Goal: Download file/media

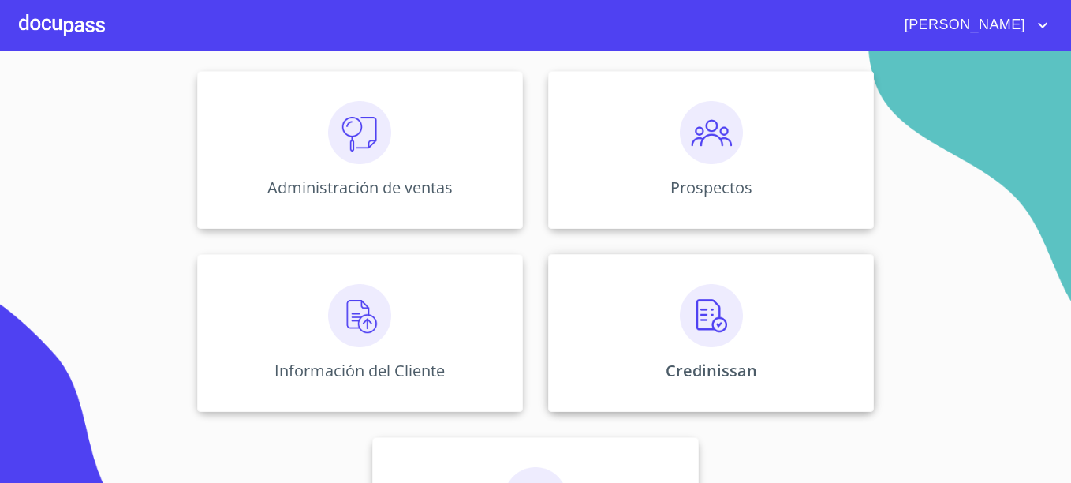
scroll to position [310, 0]
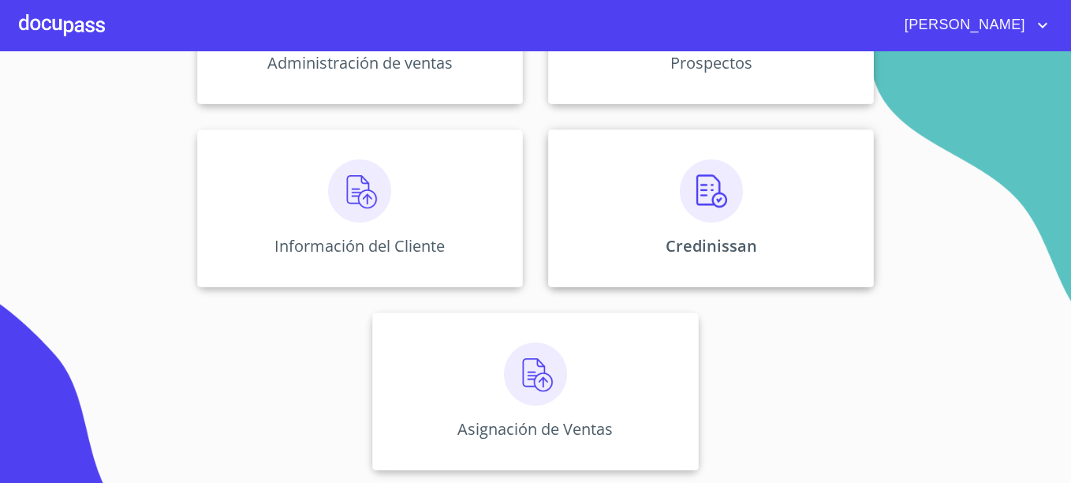
click at [708, 218] on img at bounding box center [711, 190] width 63 height 63
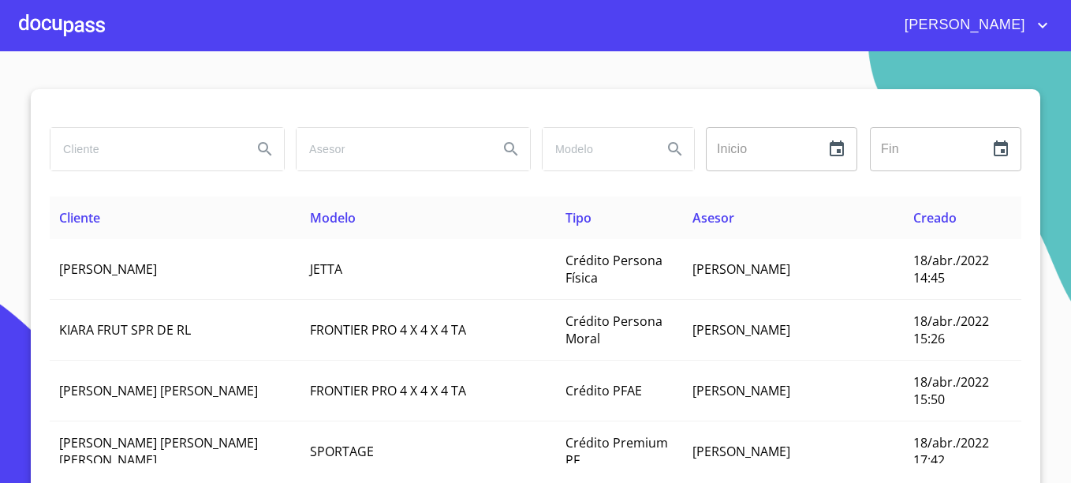
click at [136, 159] on input "search" at bounding box center [144, 149] width 189 height 43
type input "[PERSON_NAME]"
click at [246, 130] on button "Search" at bounding box center [265, 149] width 38 height 38
type button "luz mireya"
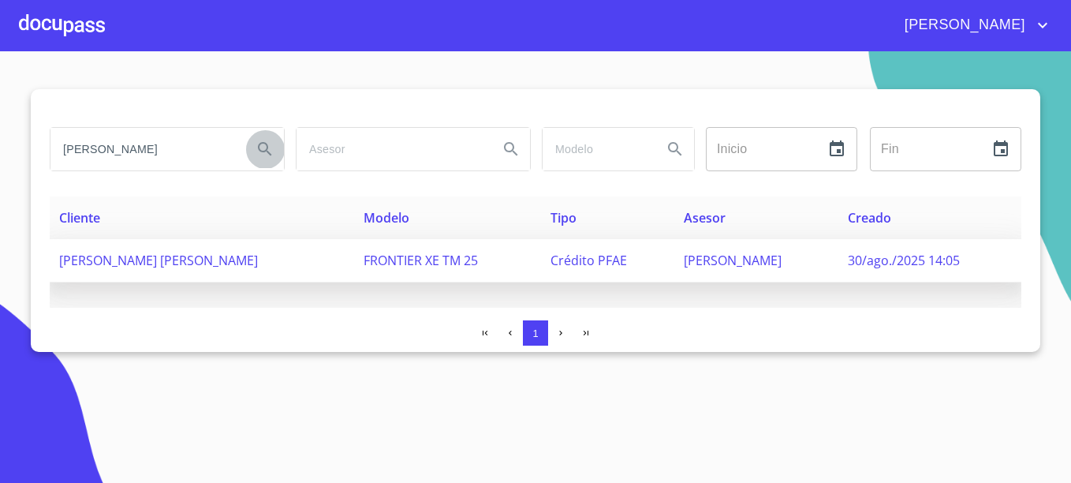
click at [541, 263] on td "FRONTIER XE TM 25" at bounding box center [447, 260] width 187 height 43
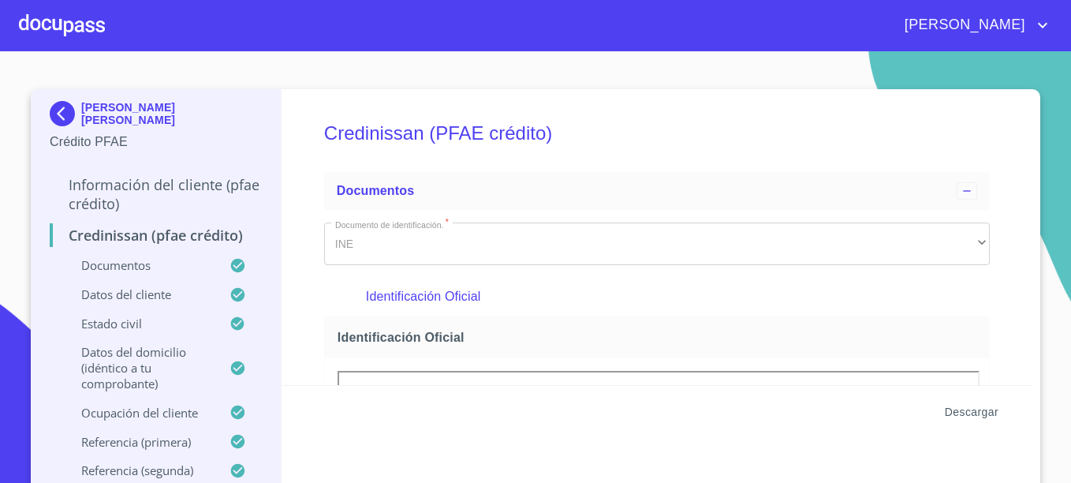
click at [976, 407] on span "Descargar" at bounding box center [972, 412] width 54 height 20
click at [78, 24] on div at bounding box center [62, 25] width 86 height 50
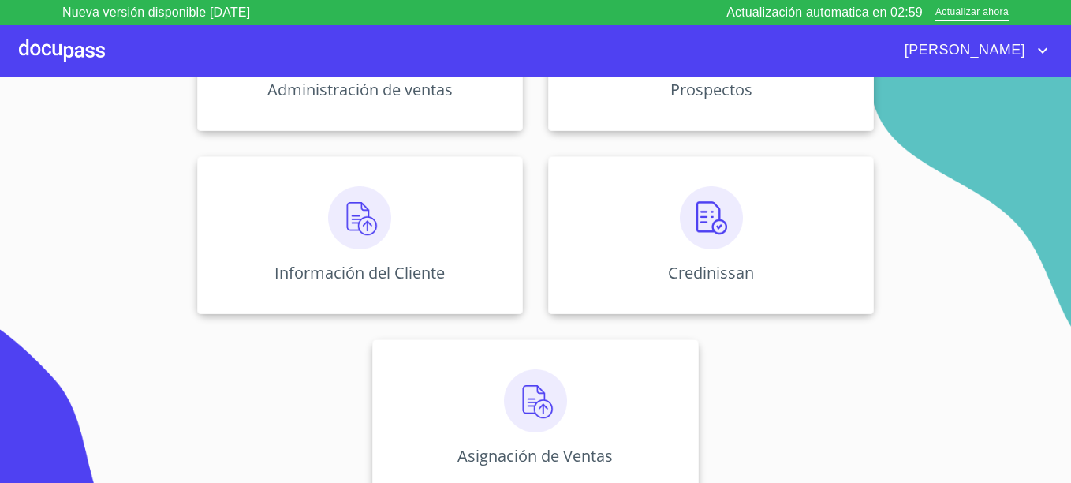
scroll to position [310, 0]
click at [719, 249] on div "Credinissan" at bounding box center [711, 234] width 326 height 158
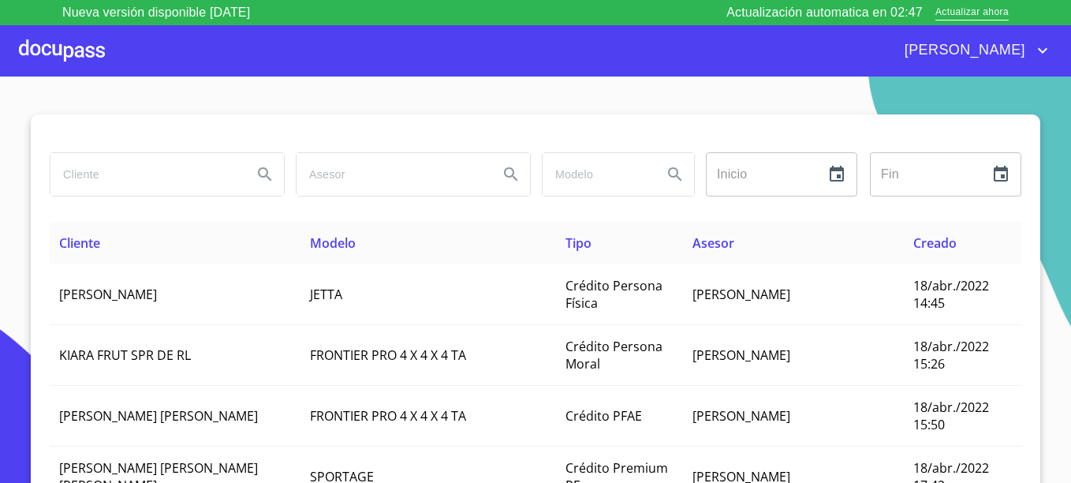
click at [91, 164] on input "search" at bounding box center [144, 174] width 189 height 43
type input "A"
type input "ANAEL RAUL"
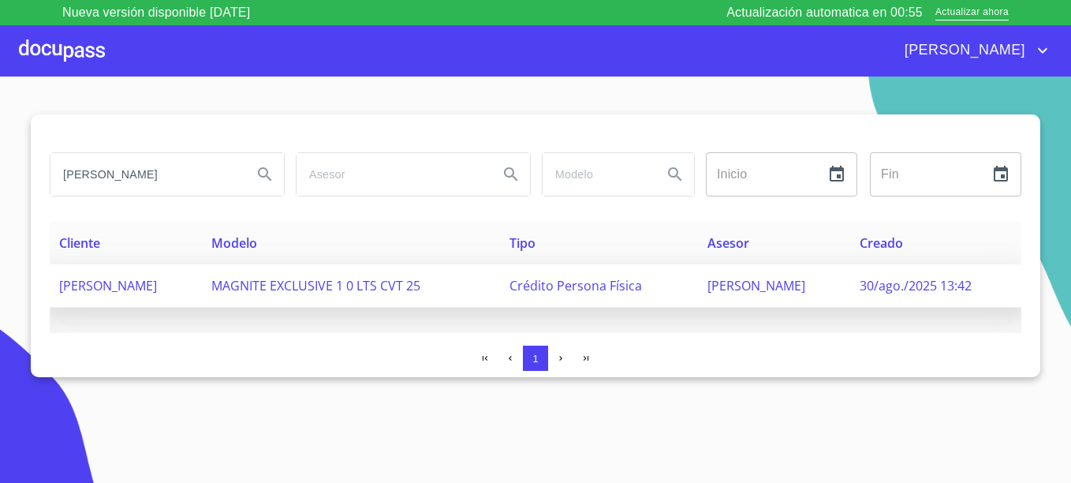
click at [642, 286] on span "Crédito Persona Física" at bounding box center [576, 285] width 133 height 17
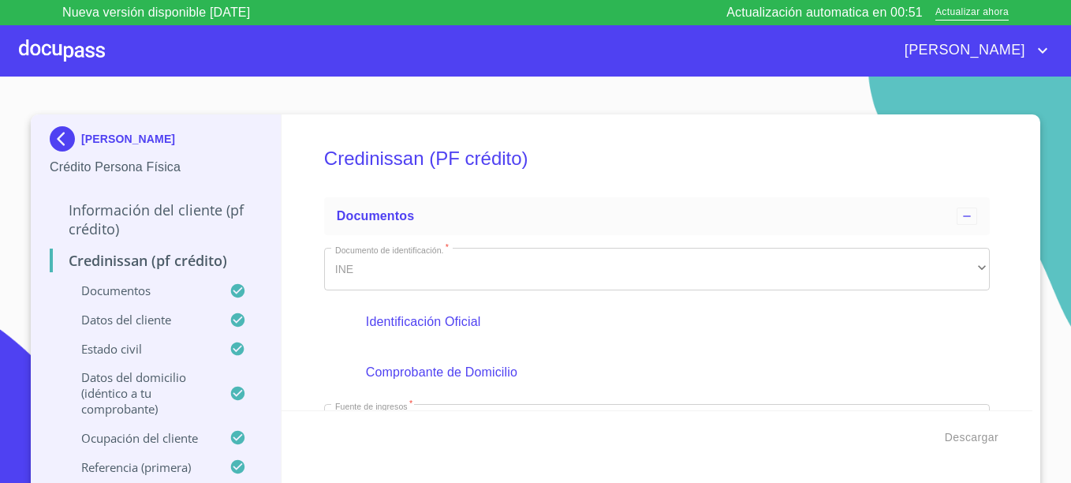
click at [984, 434] on span "Descargar" at bounding box center [972, 437] width 54 height 20
